Goal: Information Seeking & Learning: Learn about a topic

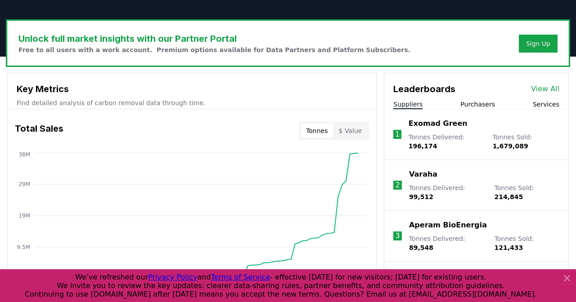
scroll to position [243, 0]
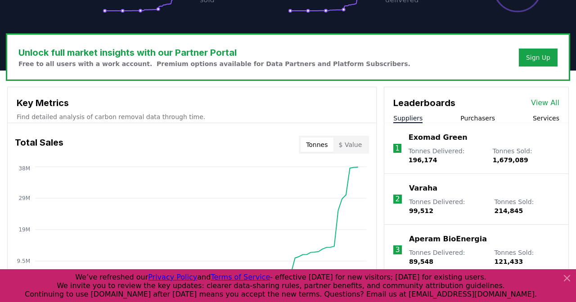
click at [545, 102] on link "View All" at bounding box center [545, 103] width 28 height 11
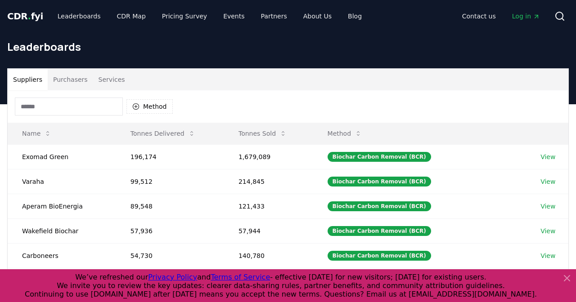
click at [564, 278] on icon at bounding box center [566, 278] width 5 height 5
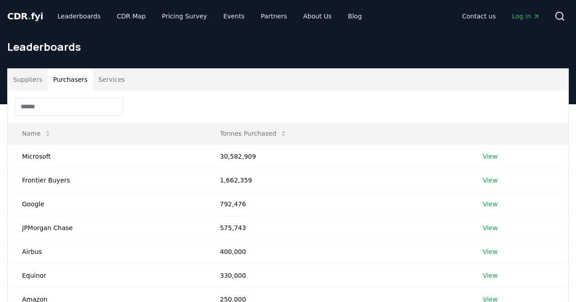
click at [61, 77] on button "Purchasers" at bounding box center [70, 80] width 45 height 22
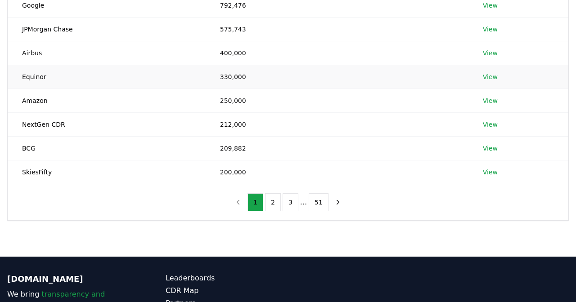
scroll to position [201, 0]
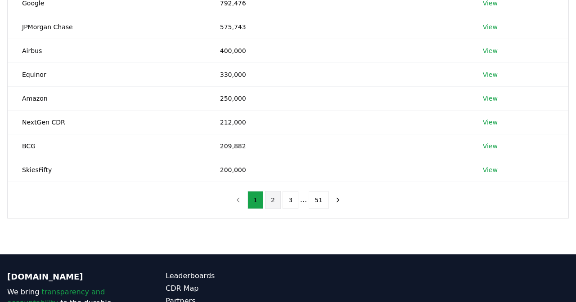
click at [275, 198] on button "2" at bounding box center [273, 200] width 16 height 18
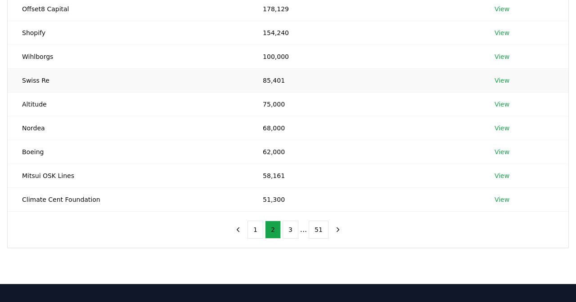
scroll to position [172, 0]
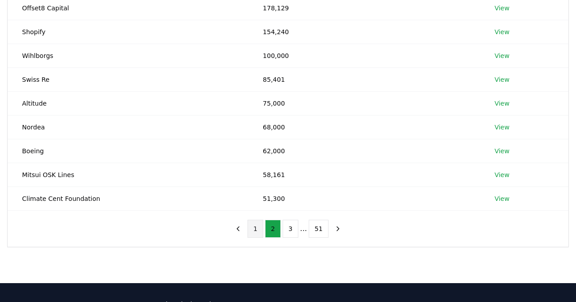
click at [255, 228] on button "1" at bounding box center [255, 229] width 16 height 18
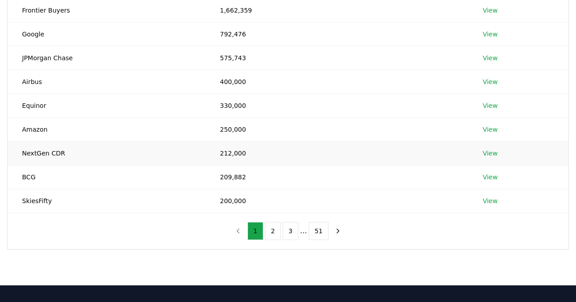
scroll to position [182, 0]
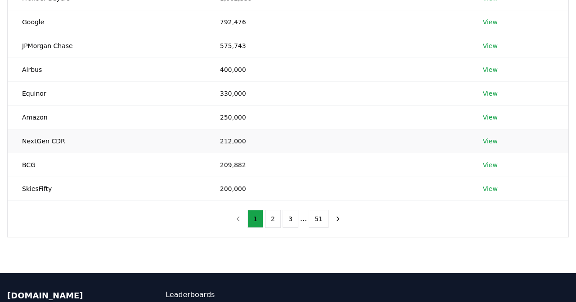
click at [487, 140] on link "View" at bounding box center [489, 141] width 15 height 9
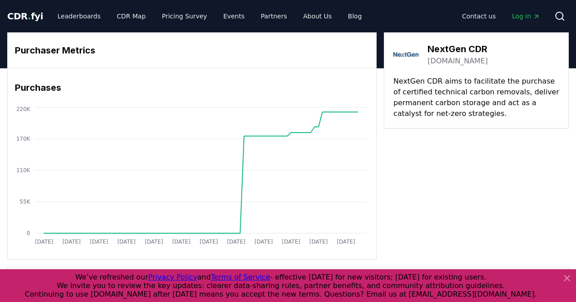
click at [444, 62] on link "nextgencdr.com" at bounding box center [457, 61] width 60 height 11
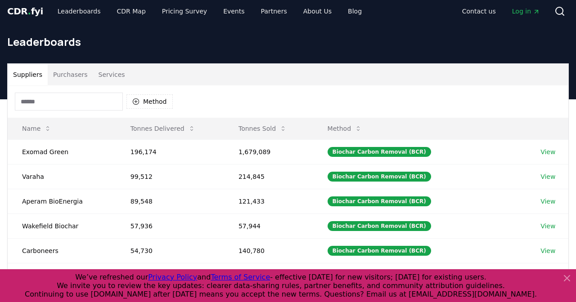
scroll to position [4, 0]
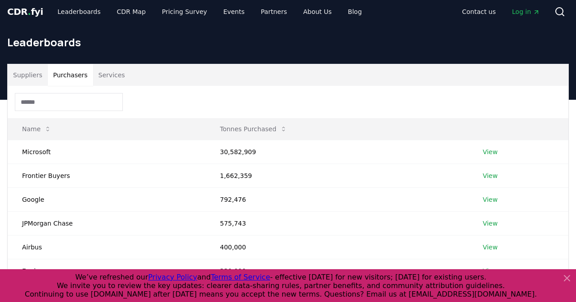
click at [69, 77] on button "Purchasers" at bounding box center [70, 75] width 45 height 22
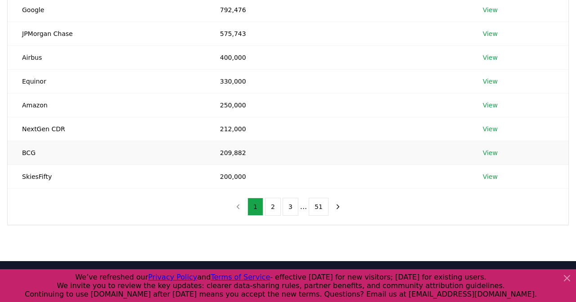
scroll to position [195, 0]
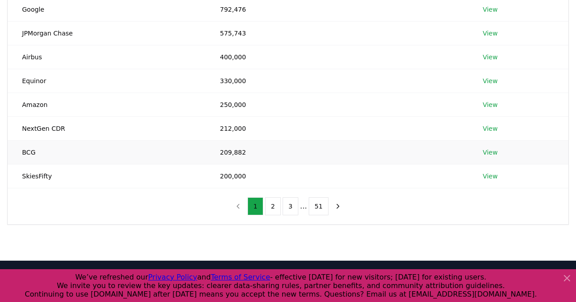
click at [490, 149] on link "View" at bounding box center [489, 152] width 15 height 9
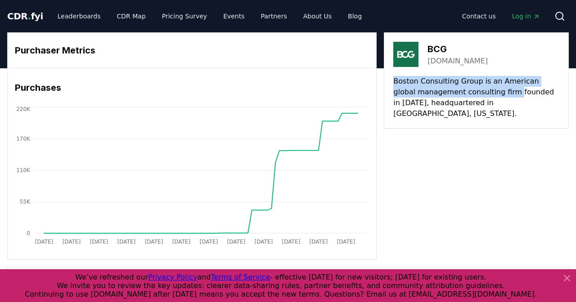
drag, startPoint x: 394, startPoint y: 81, endPoint x: 487, endPoint y: 98, distance: 94.0
click at [488, 92] on p "Boston Consulting Group is an American global management consulting firm founde…" at bounding box center [476, 97] width 166 height 43
copy p "Boston Consulting Group is an American global management consulting firm"
click at [432, 60] on link "[DOMAIN_NAME]" at bounding box center [457, 61] width 60 height 11
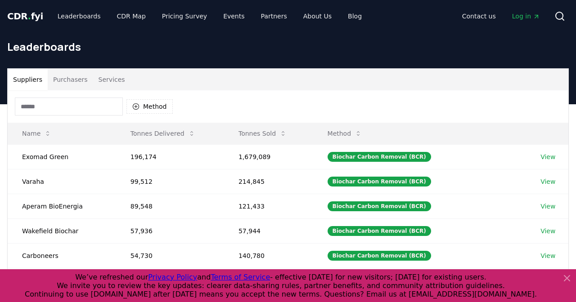
click at [69, 80] on button "Purchasers" at bounding box center [70, 80] width 45 height 22
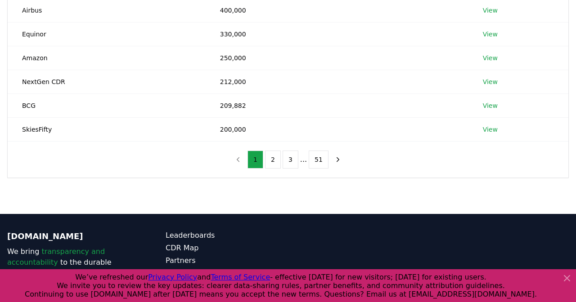
scroll to position [271, 0]
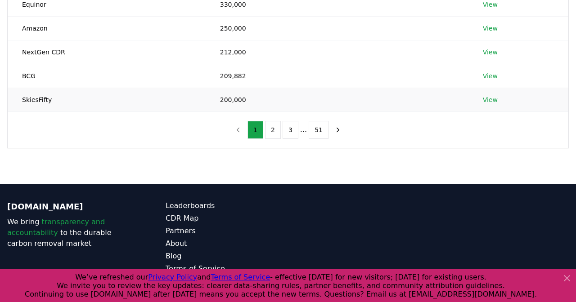
click at [486, 99] on link "View" at bounding box center [489, 99] width 15 height 9
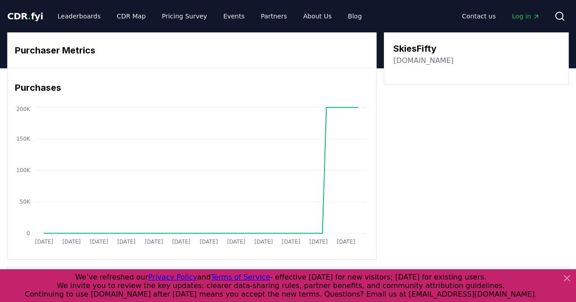
click at [410, 64] on link "[DOMAIN_NAME]" at bounding box center [423, 60] width 60 height 11
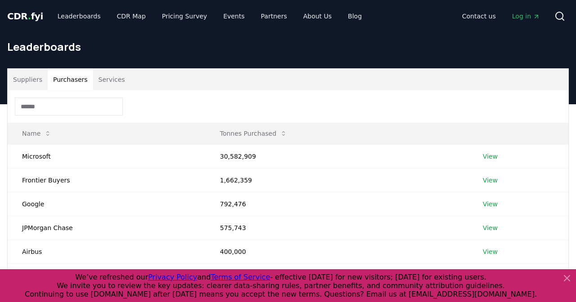
click at [65, 80] on button "Purchasers" at bounding box center [70, 80] width 45 height 22
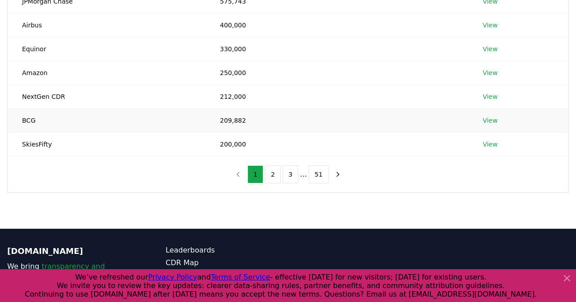
scroll to position [238, 0]
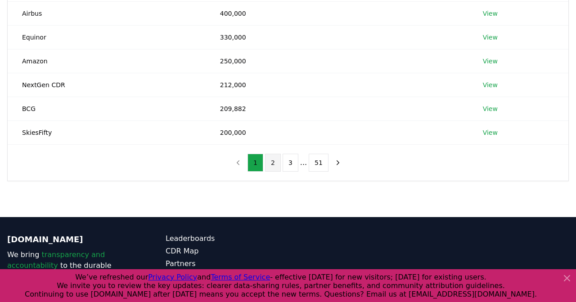
click at [277, 163] on button "2" at bounding box center [273, 163] width 16 height 18
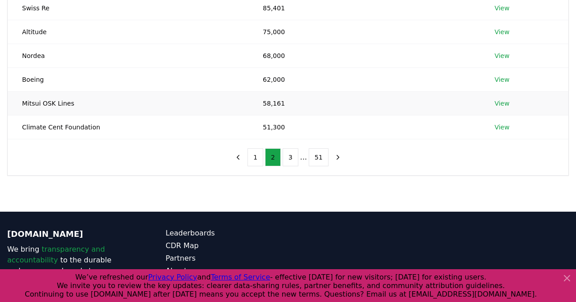
scroll to position [250, 0]
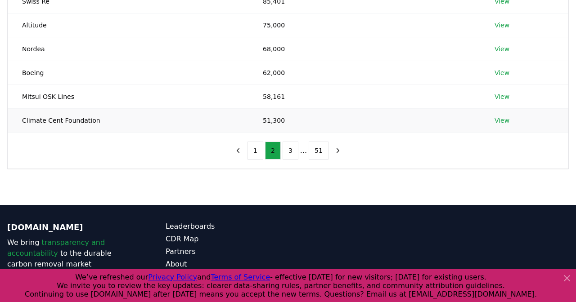
click at [498, 118] on link "View" at bounding box center [501, 120] width 15 height 9
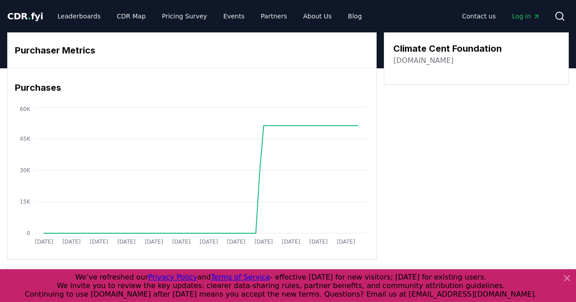
click at [402, 60] on link "[DOMAIN_NAME]" at bounding box center [423, 60] width 60 height 11
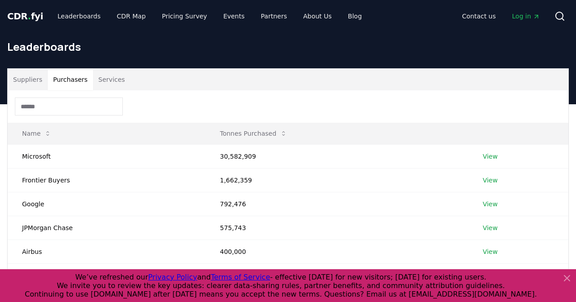
click at [73, 77] on button "Purchasers" at bounding box center [70, 80] width 45 height 22
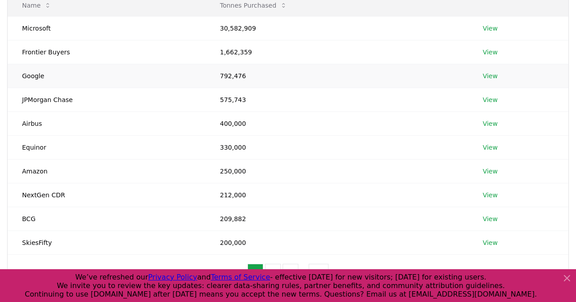
scroll to position [142, 0]
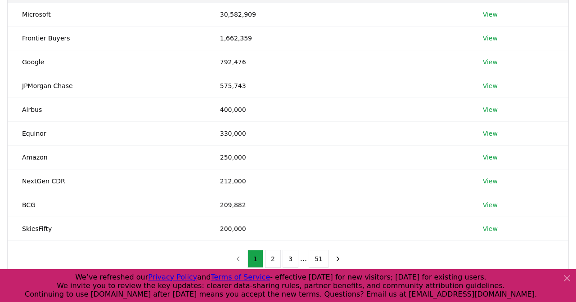
click at [567, 281] on icon at bounding box center [566, 278] width 11 height 11
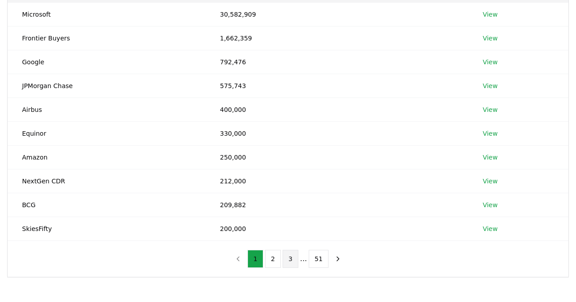
click at [290, 259] on button "3" at bounding box center [290, 259] width 16 height 18
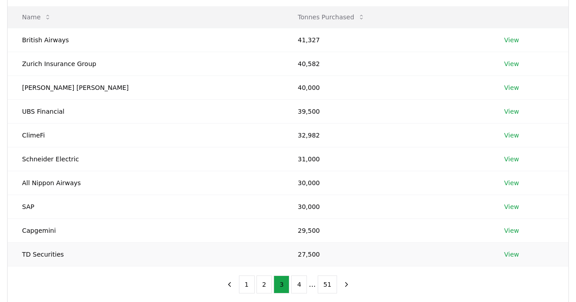
scroll to position [113, 0]
